Goal: Task Accomplishment & Management: Complete application form

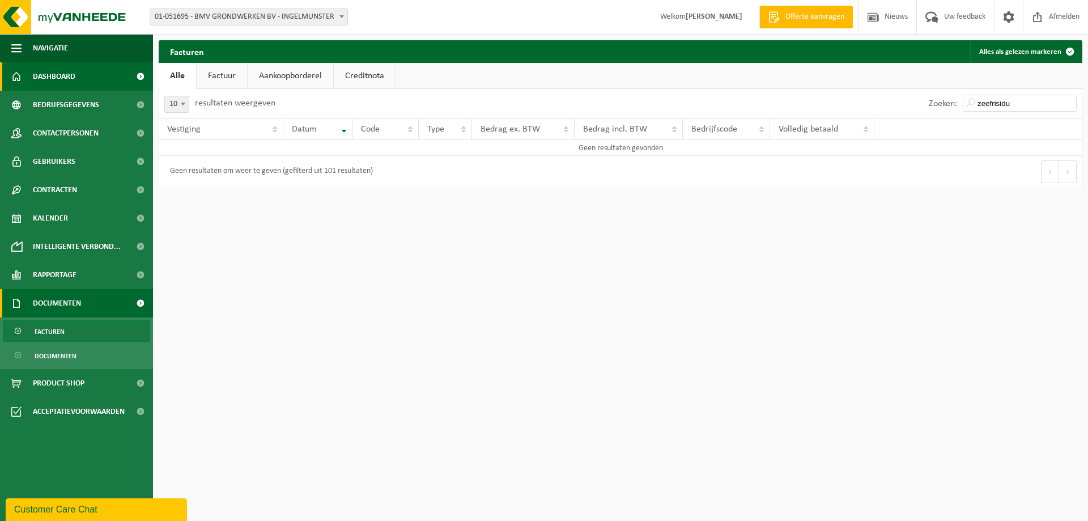
click at [65, 73] on span "Dashboard" at bounding box center [54, 76] width 42 height 28
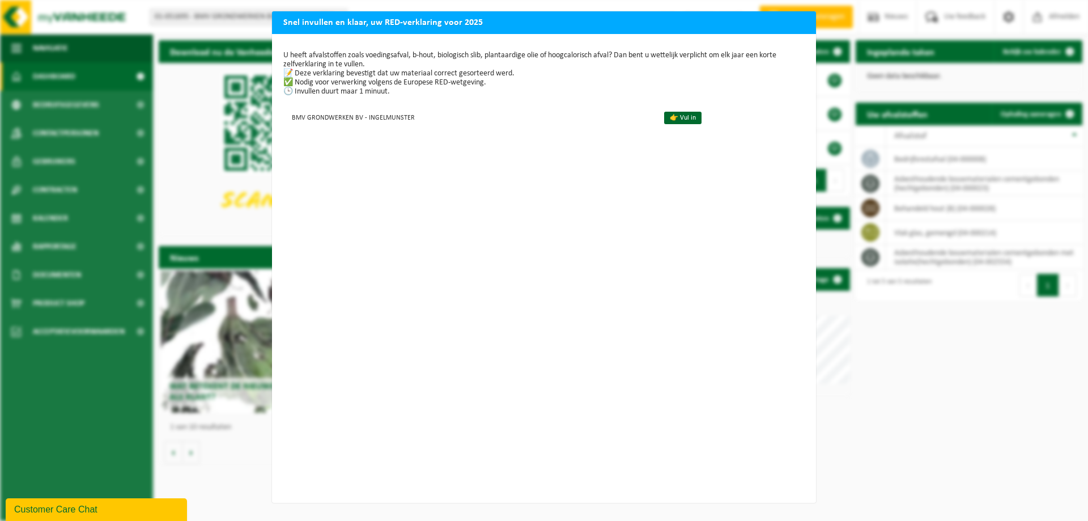
scroll to position [2, 0]
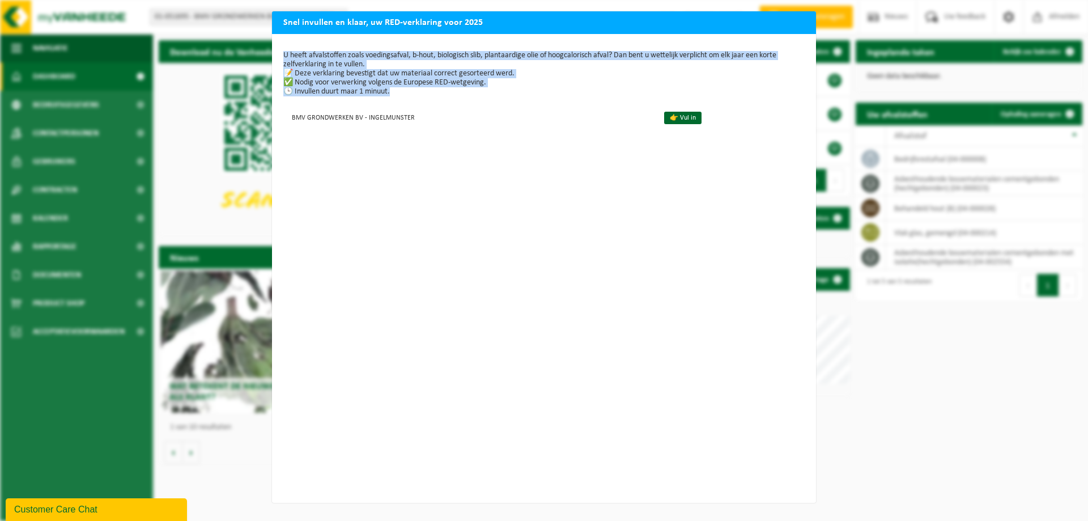
drag, startPoint x: 748, startPoint y: 16, endPoint x: 354, endPoint y: 287, distance: 477.8
click at [347, 303] on div "Snel invullen en klaar, uw RED-verklaring voor 2025 U heeft afvalstoffen zoals …" at bounding box center [544, 256] width 544 height 491
click at [365, 80] on p "U heeft afvalstoffen zoals voedingsafval, b-hout, biologisch slib, plantaardige…" at bounding box center [543, 73] width 521 height 45
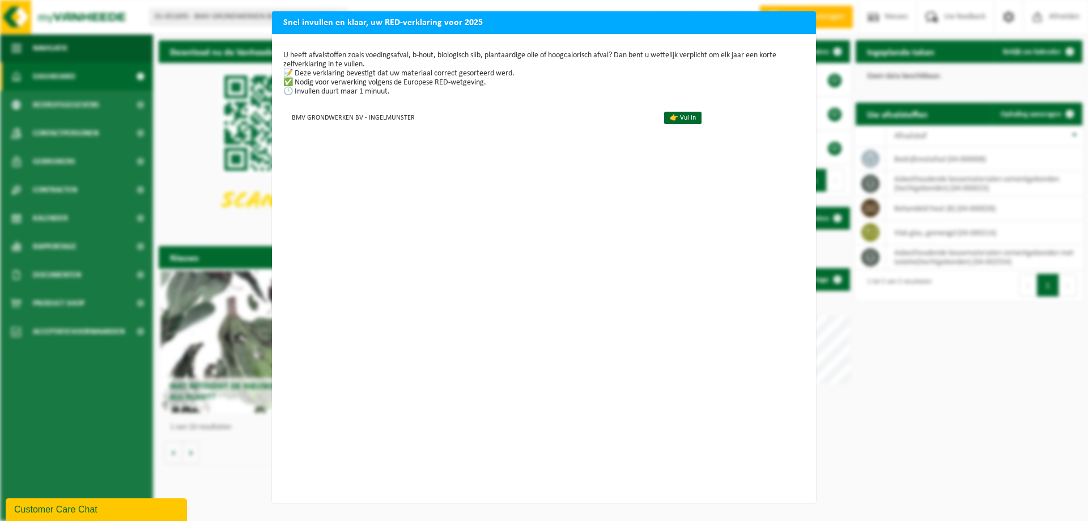
click at [809, 497] on div "Snel invullen en klaar, uw RED-verklaring voor 2025 U heeft afvalstoffen zoals …" at bounding box center [544, 260] width 1088 height 521
click at [975, 383] on div "Snel invullen en klaar, uw RED-verklaring voor 2025 U heeft afvalstoffen zoals …" at bounding box center [544, 260] width 1088 height 521
drag, startPoint x: 495, startPoint y: 181, endPoint x: 444, endPoint y: 183, distance: 50.5
click at [451, 212] on div "U heeft afvalstoffen zoals voedingsafval, b-hout, biologisch slib, plantaardige…" at bounding box center [544, 268] width 544 height 468
click at [671, 115] on link "👉 Vul in" at bounding box center [682, 118] width 37 height 12
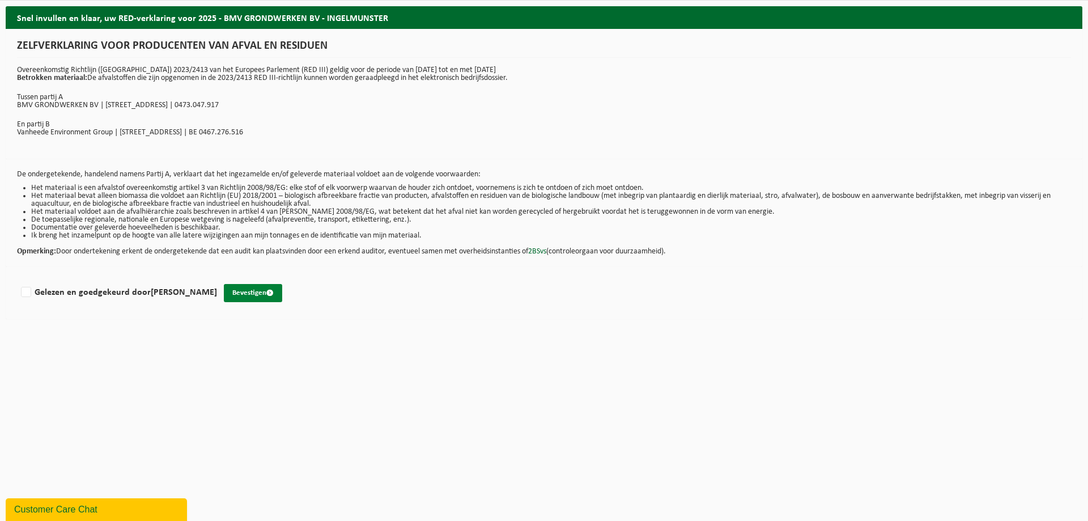
click at [241, 295] on button "Bevestigen" at bounding box center [253, 293] width 58 height 18
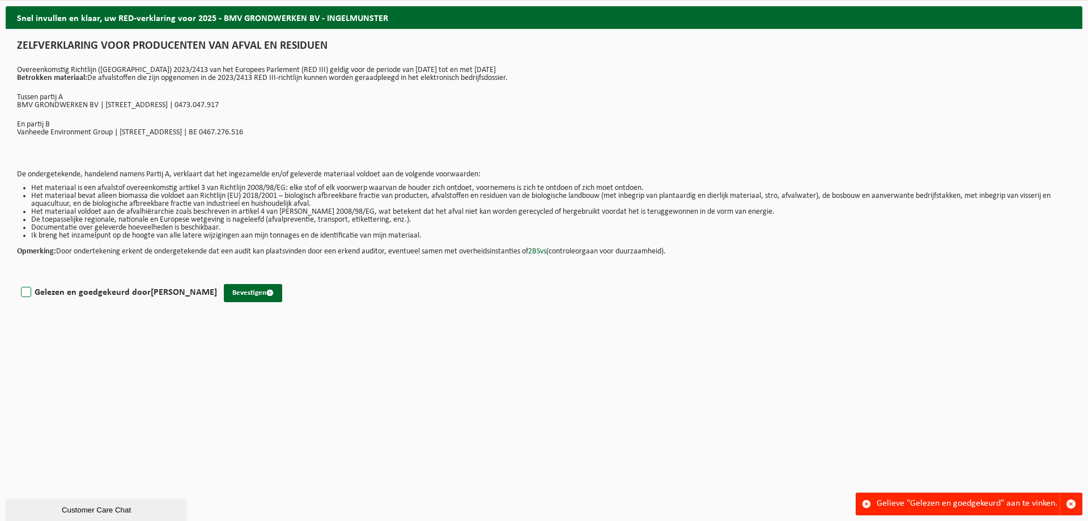
click at [27, 289] on label "Gelezen en goedgekeurd door JELLE BRULEZ" at bounding box center [118, 292] width 198 height 17
click at [217, 278] on input "Gelezen en goedgekeurd door JELLE BRULEZ" at bounding box center [217, 278] width 1 height 1
checkbox input "true"
click at [229, 294] on button "Bevestigen" at bounding box center [253, 293] width 58 height 18
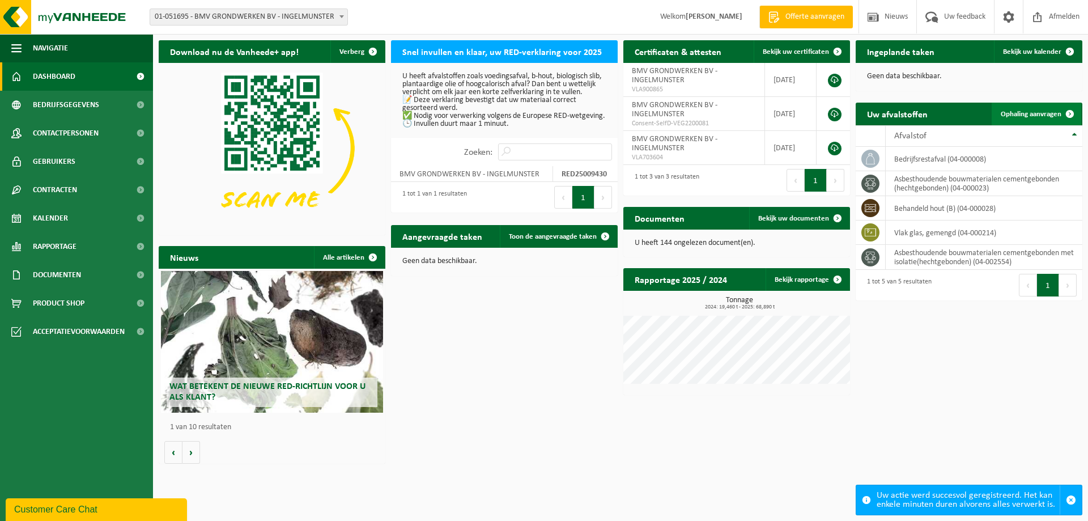
click at [1065, 110] on span at bounding box center [1069, 114] width 23 height 23
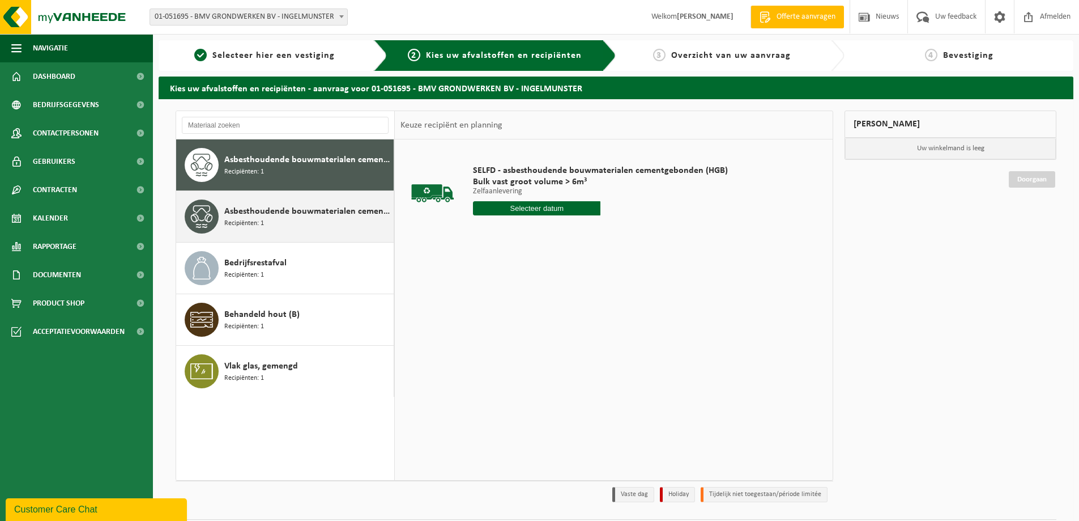
click at [342, 214] on span "Asbesthoudende bouwmaterialen cementgebonden met isolatie(hechtgebonden)" at bounding box center [307, 212] width 167 height 14
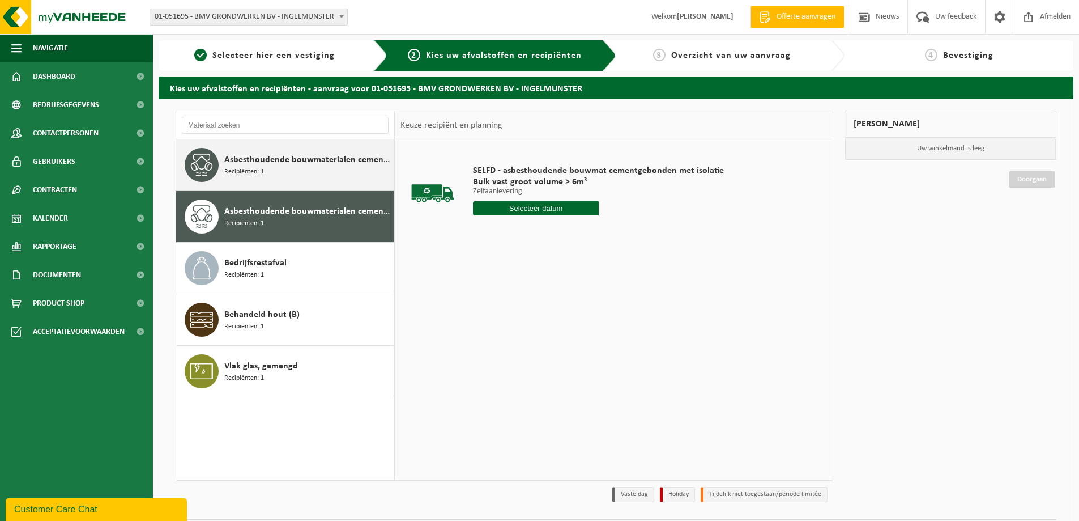
click at [265, 171] on div "Asbesthoudende bouwmaterialen cementgebonden (hechtgebonden) Recipiënten: 1" at bounding box center [307, 165] width 167 height 34
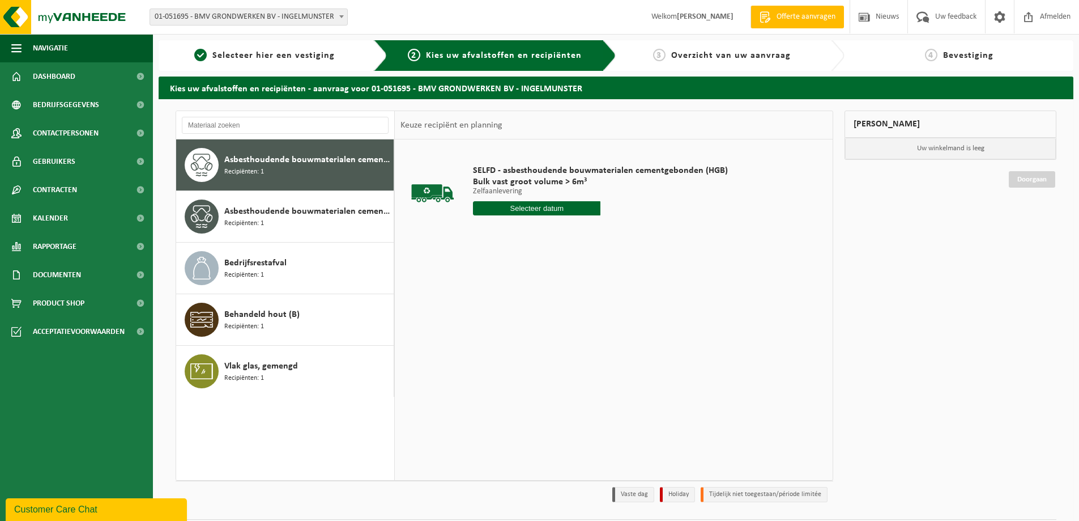
click at [557, 207] on input "text" at bounding box center [536, 208] width 127 height 14
click at [500, 206] on input "text" at bounding box center [536, 208] width 127 height 14
click at [815, 289] on div "SELFD - asbesthoudende bouwmaterialen cementgebonden (HGB) Bulk vast groot volu…" at bounding box center [614, 309] width 438 height 340
click at [686, 366] on div "SELFD - asbesthoudende bouwmaterialen cementgebonden (HGB) Bulk vast groot volu…" at bounding box center [614, 309] width 438 height 340
click at [262, 162] on span "Asbesthoudende bouwmaterialen cementgebonden (hechtgebonden)" at bounding box center [307, 160] width 167 height 14
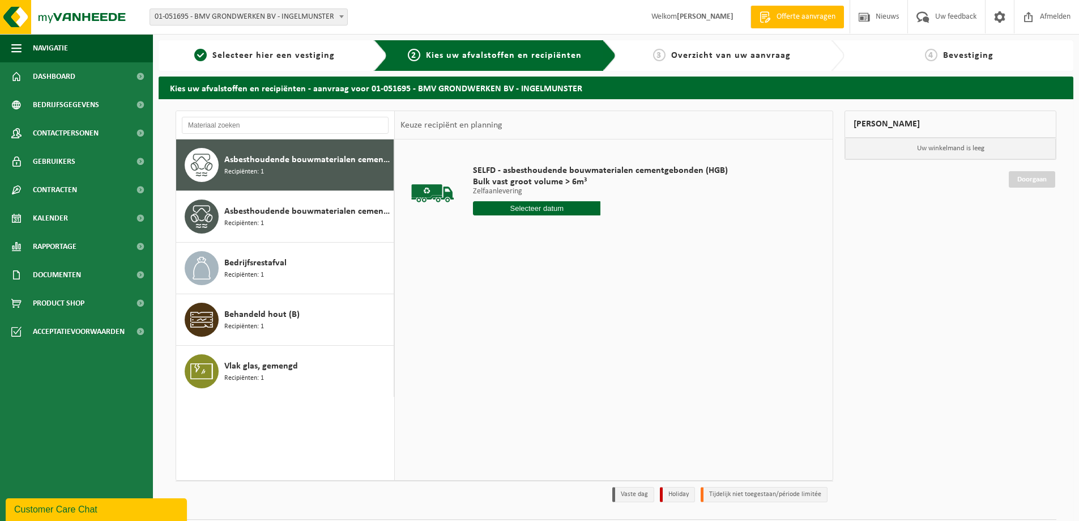
click at [572, 206] on input "text" at bounding box center [536, 208] width 127 height 14
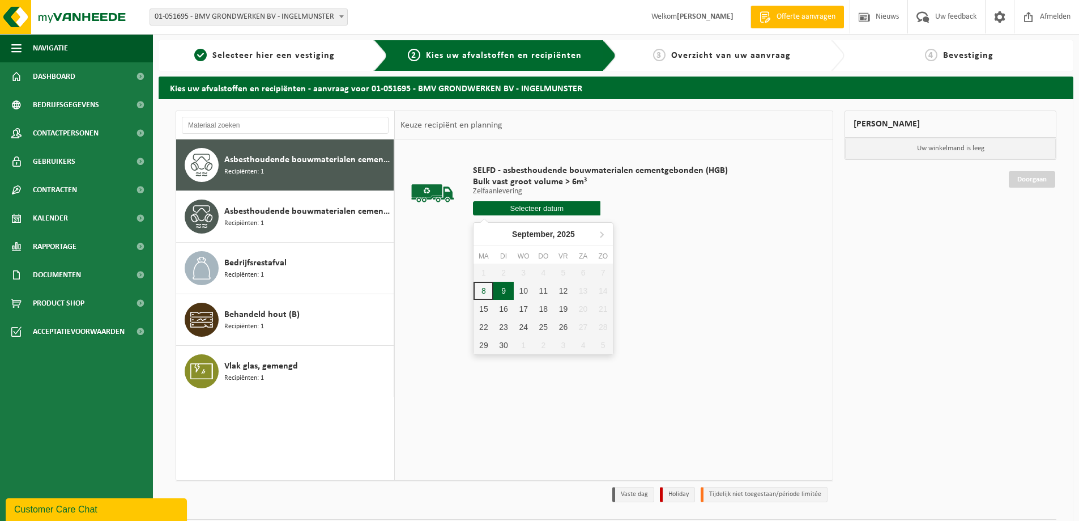
click at [508, 291] on div "9" at bounding box center [503, 291] width 20 height 18
type input "Van 2025-09-09"
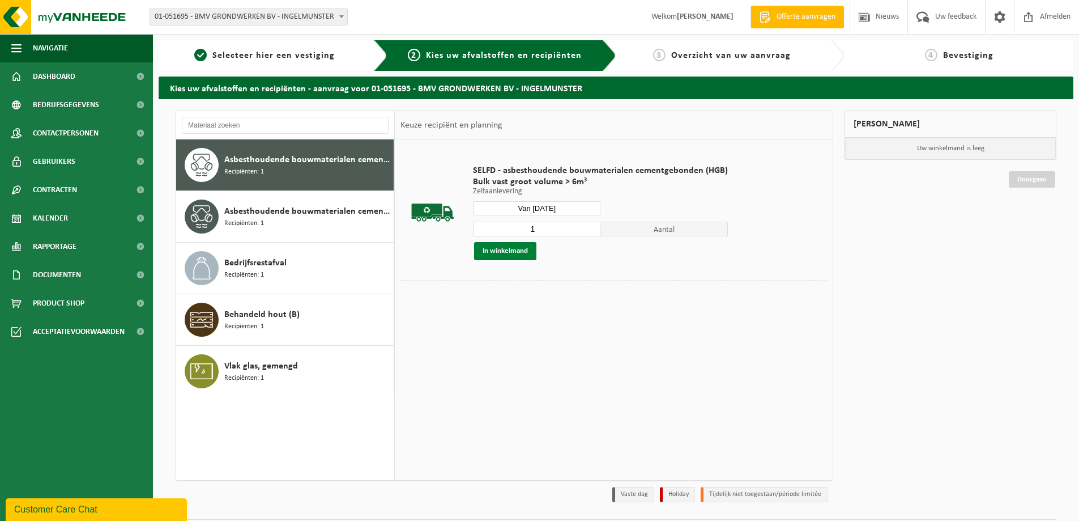
click at [508, 253] on button "In winkelmand" at bounding box center [505, 251] width 62 height 18
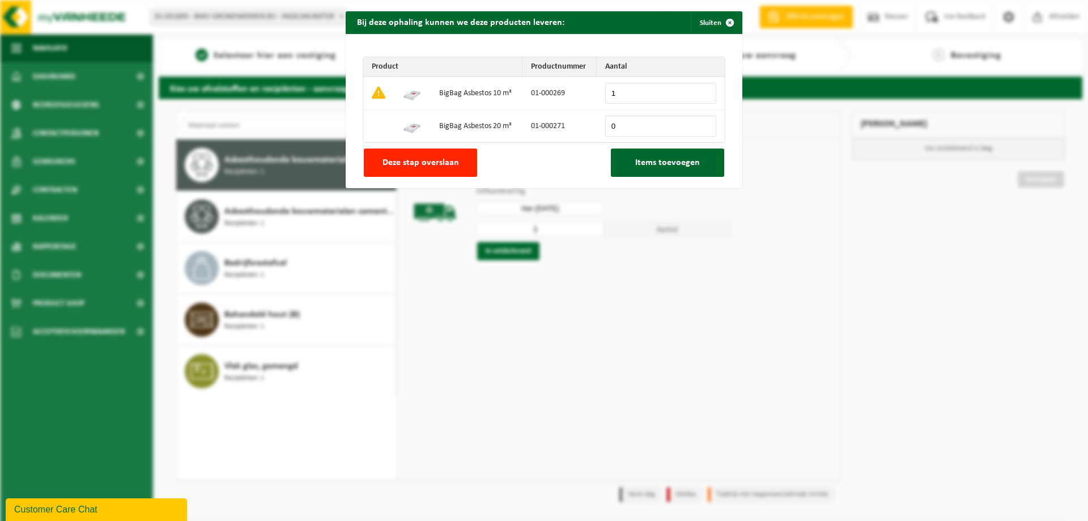
click at [624, 95] on input "1" at bounding box center [660, 93] width 111 height 21
click at [700, 88] on input "1" at bounding box center [660, 93] width 111 height 21
click at [622, 123] on input "0" at bounding box center [660, 126] width 111 height 21
click at [702, 122] on input "1" at bounding box center [660, 126] width 111 height 21
click at [701, 124] on input "2" at bounding box center [660, 126] width 111 height 21
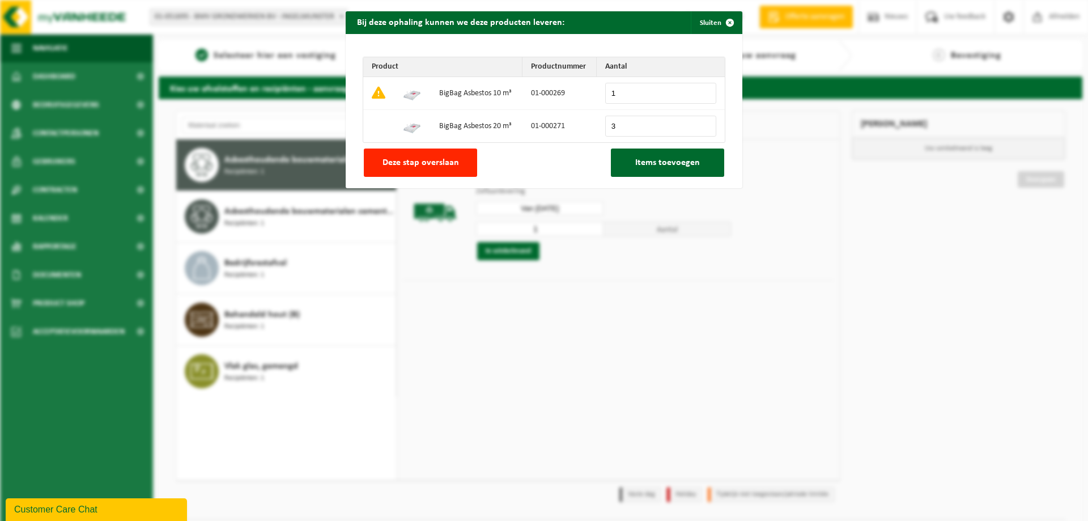
type input "3"
click at [701, 124] on input "3" at bounding box center [660, 126] width 111 height 21
click at [630, 90] on input "1" at bounding box center [660, 93] width 111 height 21
type input "0"
click at [702, 97] on input "0" at bounding box center [660, 93] width 111 height 21
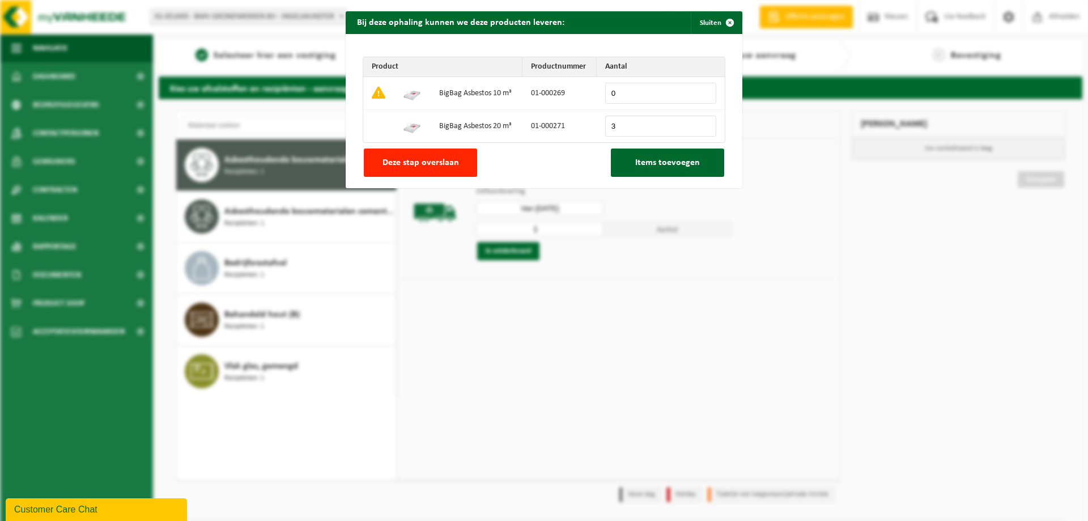
click at [625, 125] on input "3" at bounding box center [660, 126] width 111 height 21
type input "4"
click at [701, 122] on input "4" at bounding box center [660, 126] width 111 height 21
click at [678, 163] on span "Items toevoegen" at bounding box center [667, 162] width 65 height 9
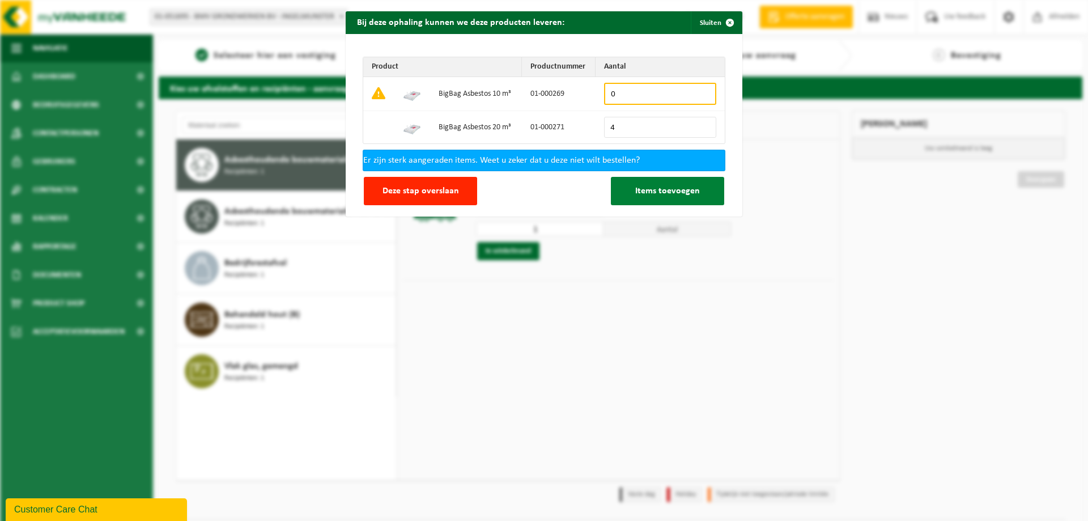
click at [666, 194] on span "Items toevoegen" at bounding box center [667, 190] width 65 height 9
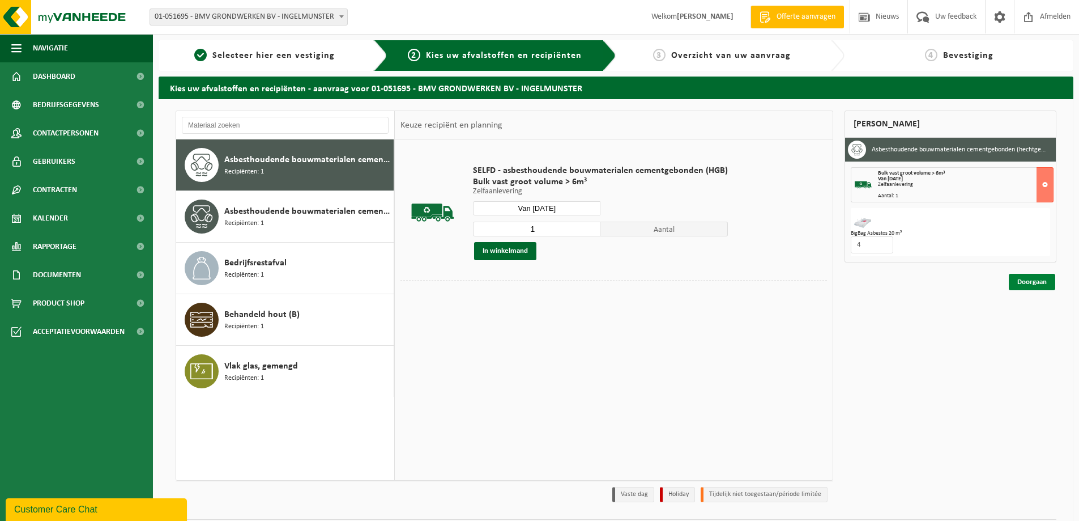
click at [1031, 282] on link "Doorgaan" at bounding box center [1032, 282] width 46 height 16
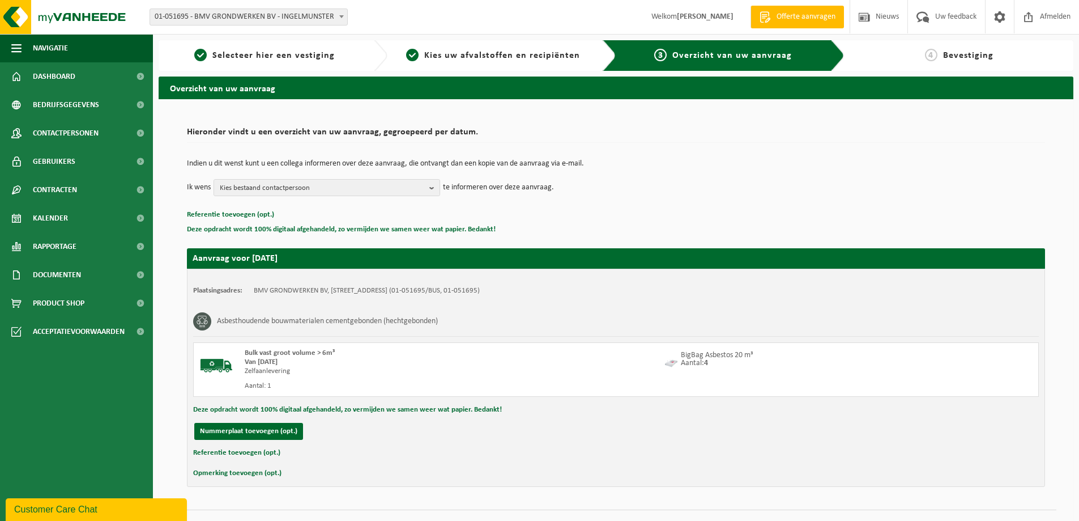
scroll to position [23, 0]
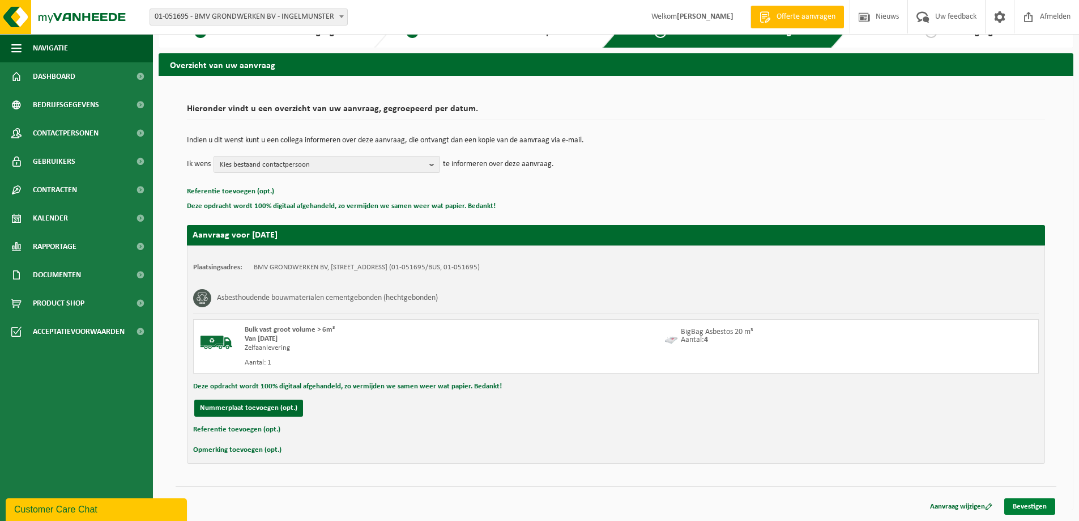
click at [1027, 504] on link "Bevestigen" at bounding box center [1029, 506] width 51 height 16
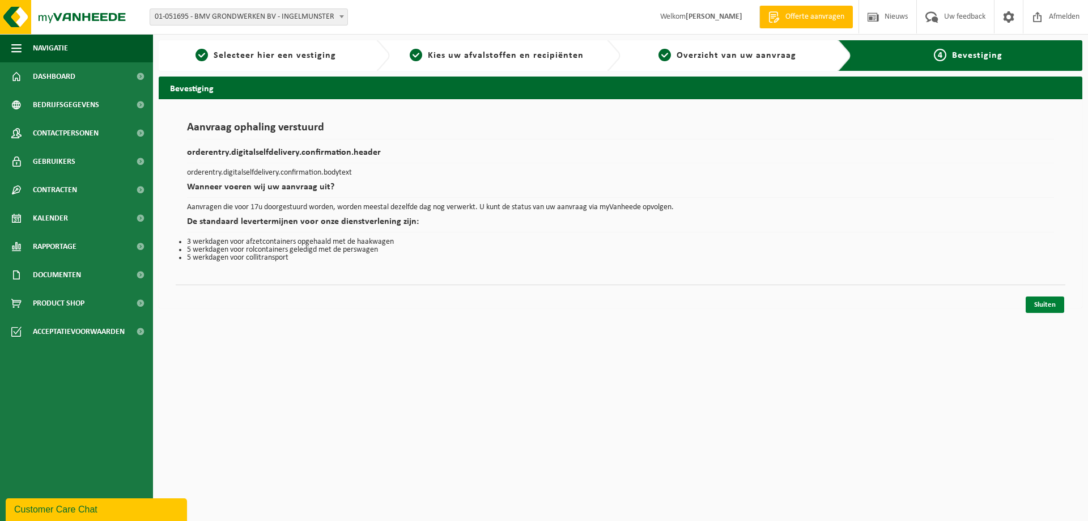
click at [1045, 301] on link "Sluiten" at bounding box center [1044, 304] width 39 height 16
